Goal: Task Accomplishment & Management: Manage account settings

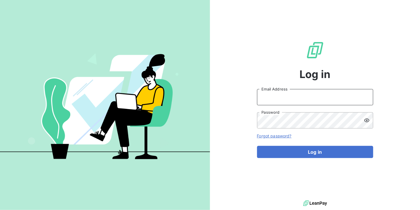
type input "[EMAIL_ADDRESS][DOMAIN_NAME]"
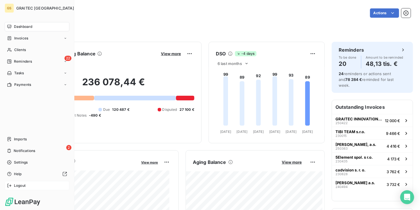
click at [8, 185] on icon at bounding box center [9, 185] width 5 height 5
